Goal: Navigation & Orientation: Go to known website

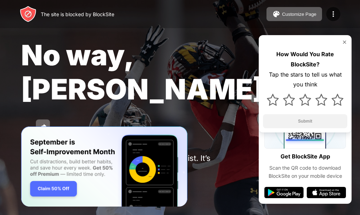
click at [344, 41] on img at bounding box center [344, 42] width 6 height 6
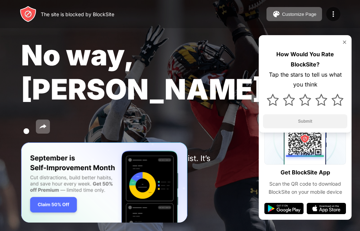
click at [345, 43] on img at bounding box center [344, 42] width 6 height 6
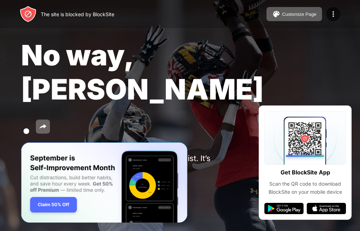
click at [32, 179] on button at bounding box center [28, 186] width 14 height 14
